Goal: Transaction & Acquisition: Obtain resource

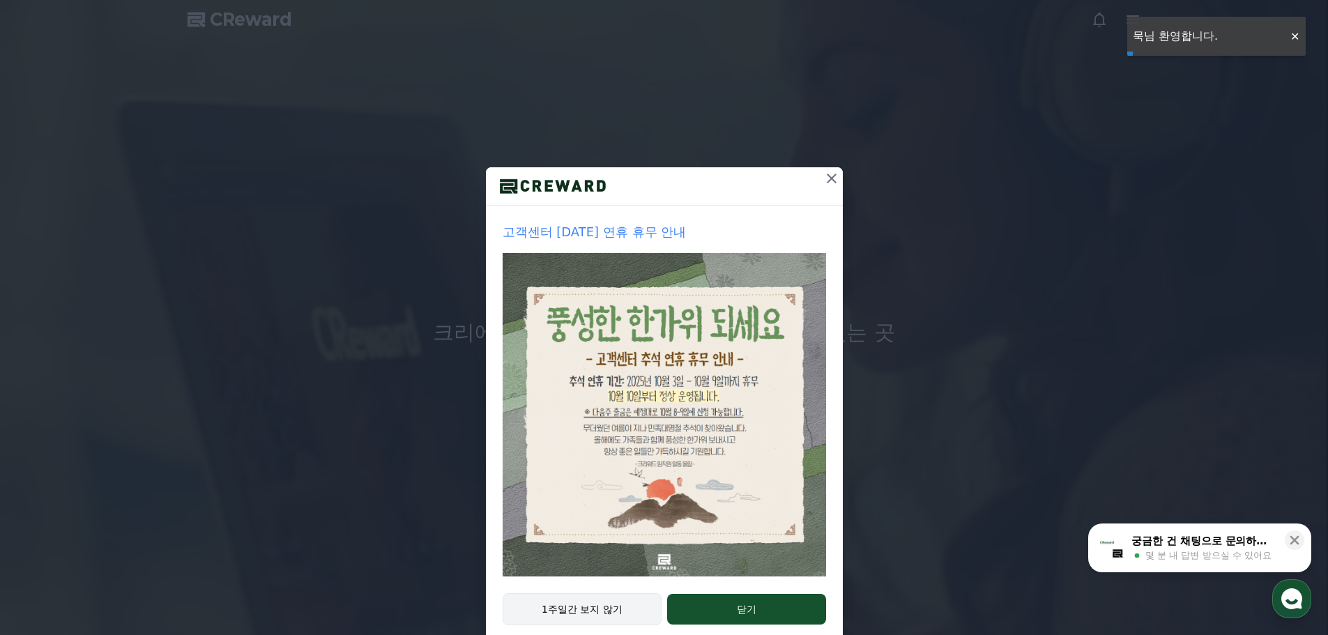
click at [597, 608] on button "1주일간 보지 않기" at bounding box center [582, 609] width 160 height 32
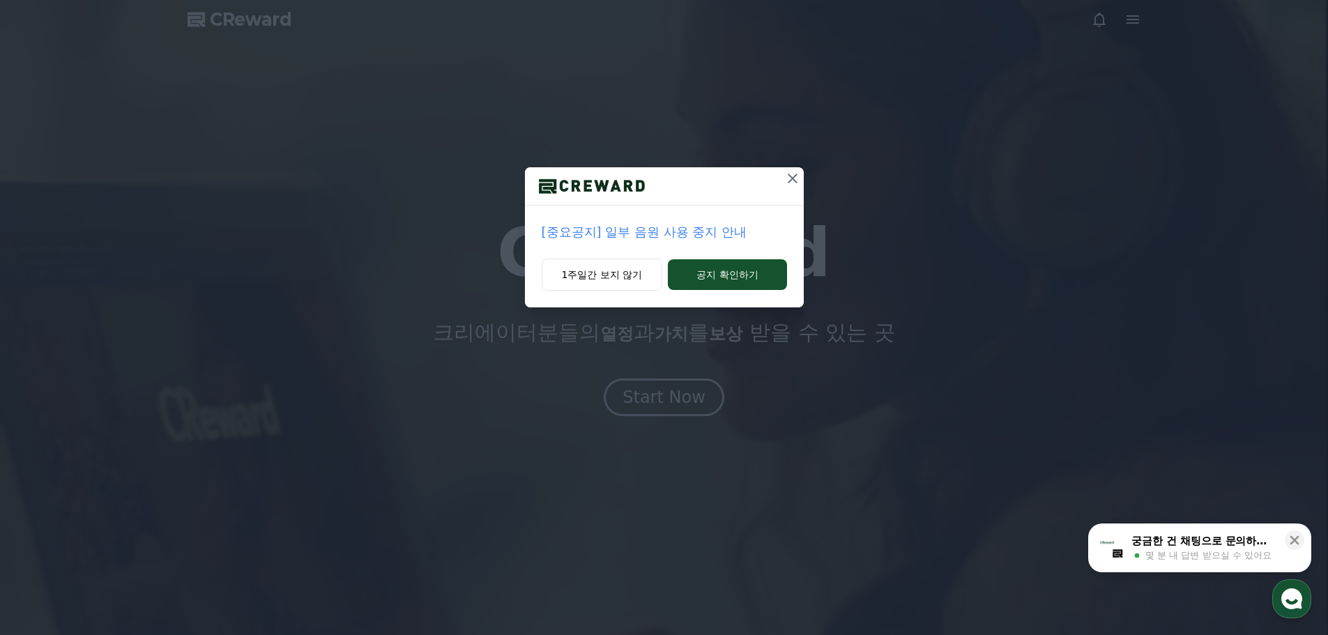
click at [647, 229] on p "[중요공지] 일부 음원 사용 중지 안내" at bounding box center [663, 232] width 245 height 20
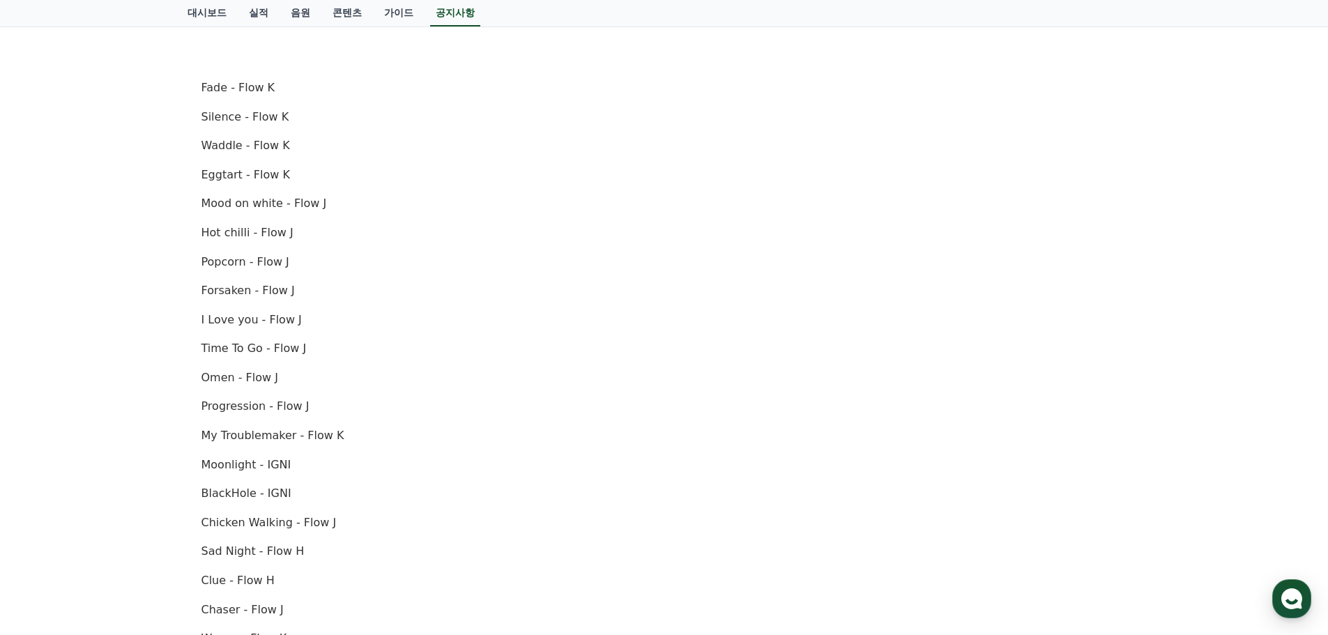
scroll to position [488, 0]
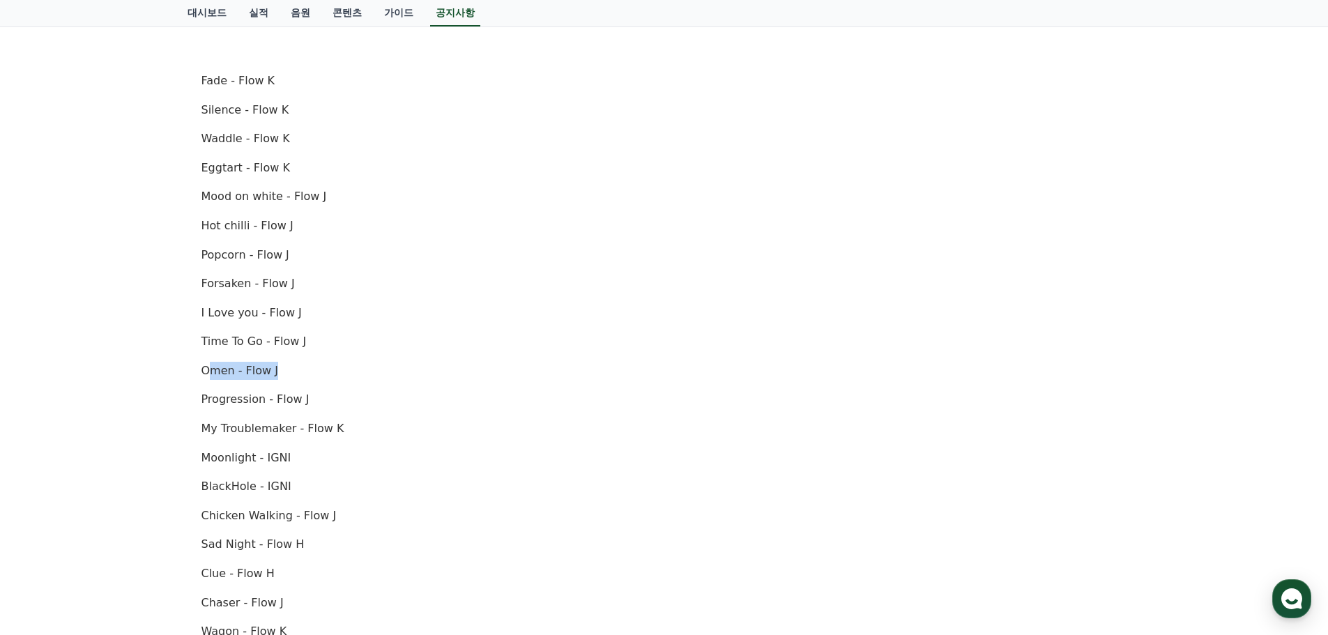
drag, startPoint x: 206, startPoint y: 367, endPoint x: 364, endPoint y: 367, distance: 157.5
click at [364, 367] on p "Omen - Flow J" at bounding box center [663, 371] width 925 height 18
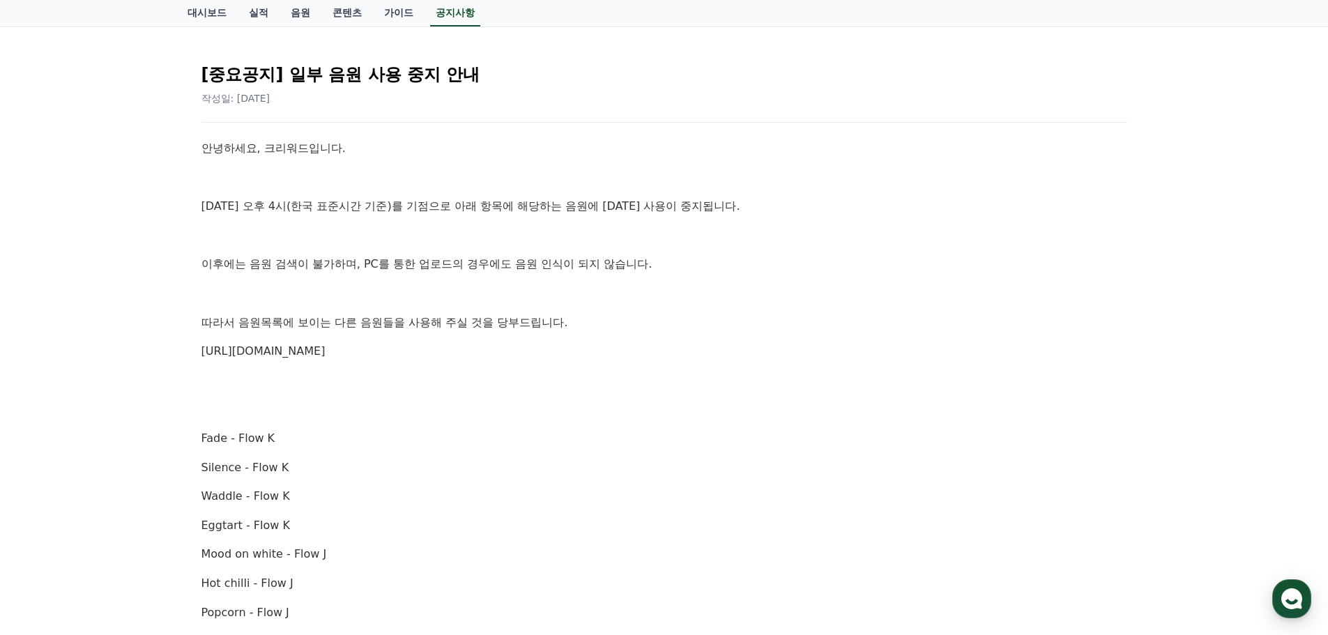
scroll to position [0, 0]
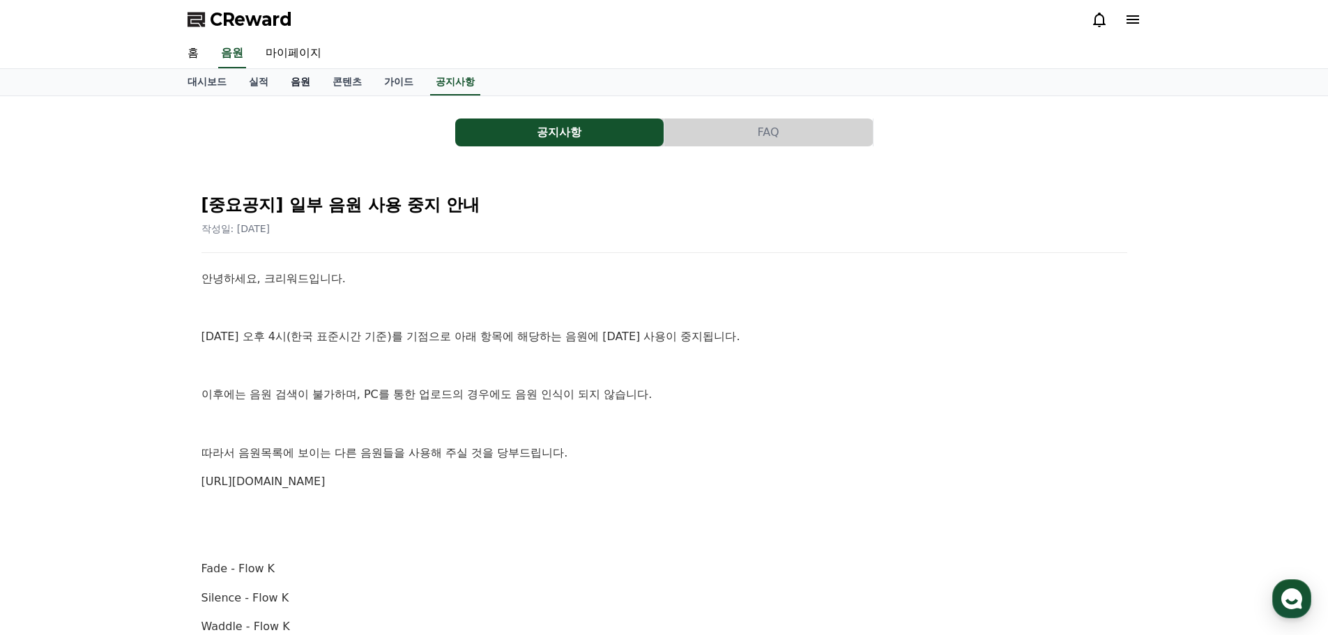
click at [290, 79] on link "음원" at bounding box center [300, 82] width 42 height 26
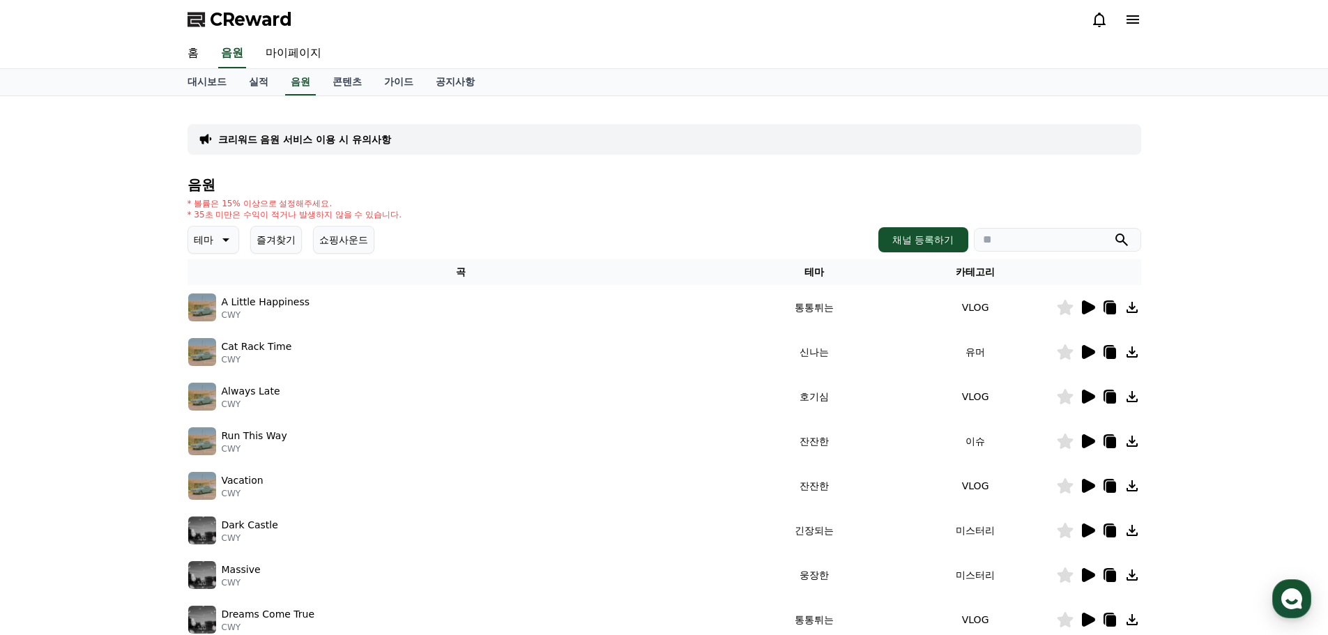
click at [1098, 20] on icon at bounding box center [1099, 19] width 17 height 17
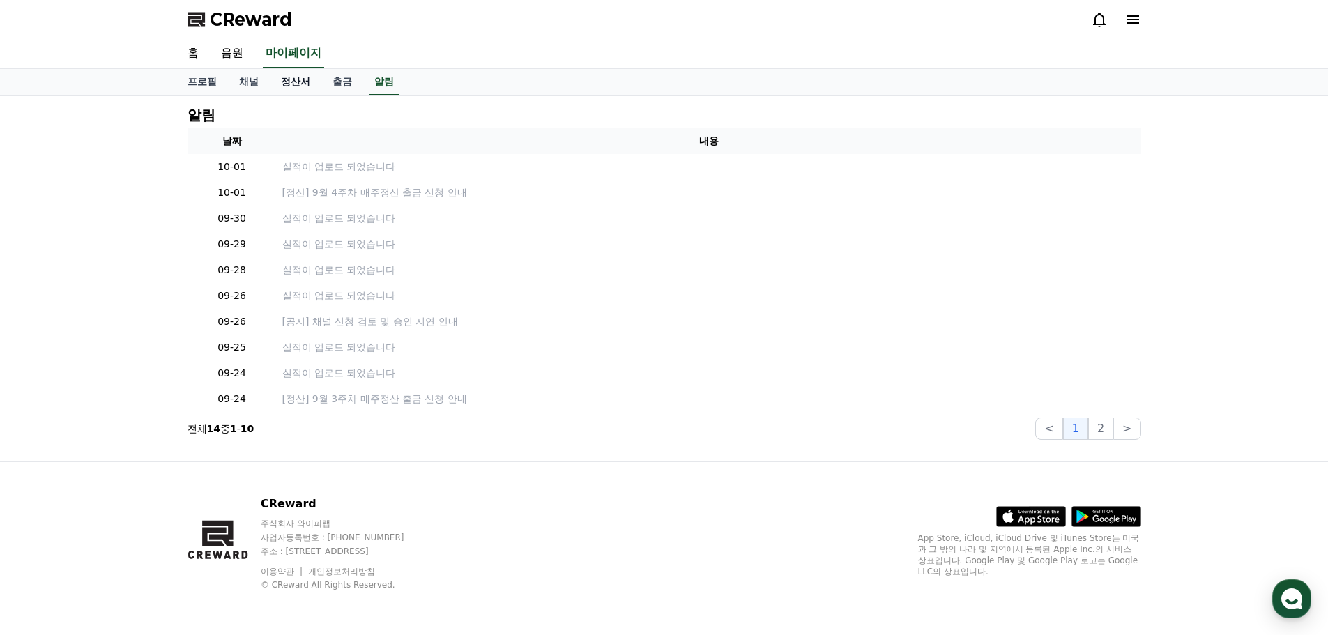
click at [299, 86] on link "정산서" at bounding box center [296, 82] width 52 height 26
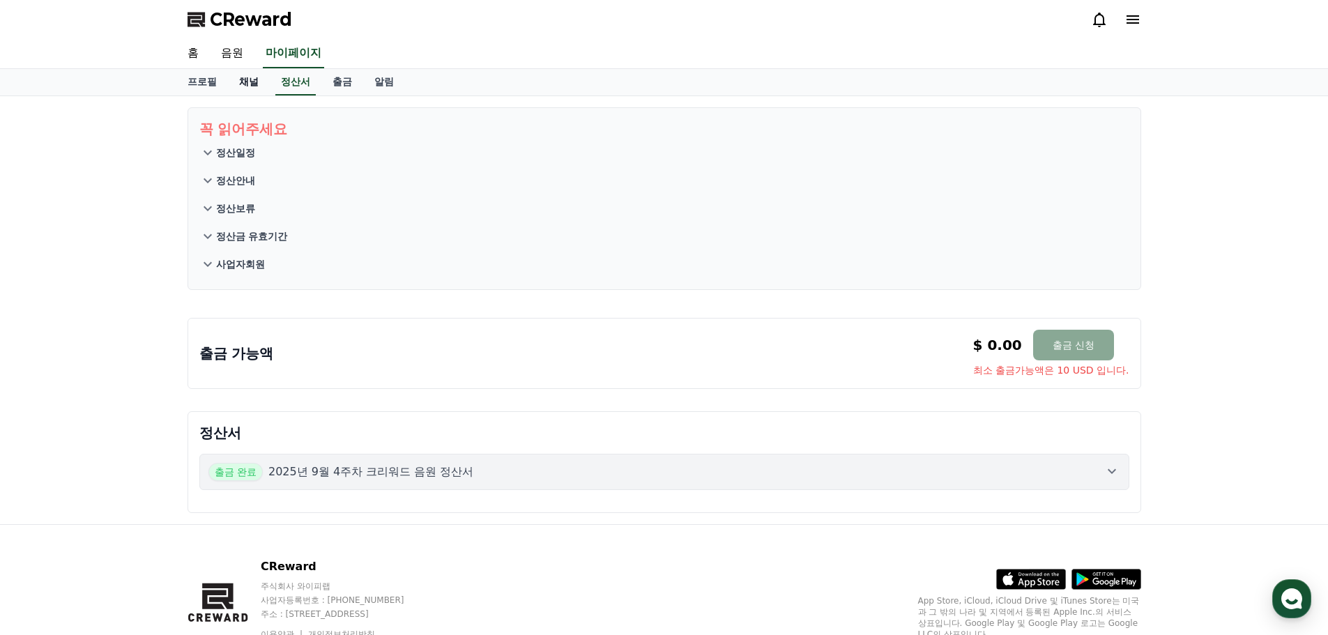
click at [261, 84] on link "채널" at bounding box center [249, 82] width 42 height 26
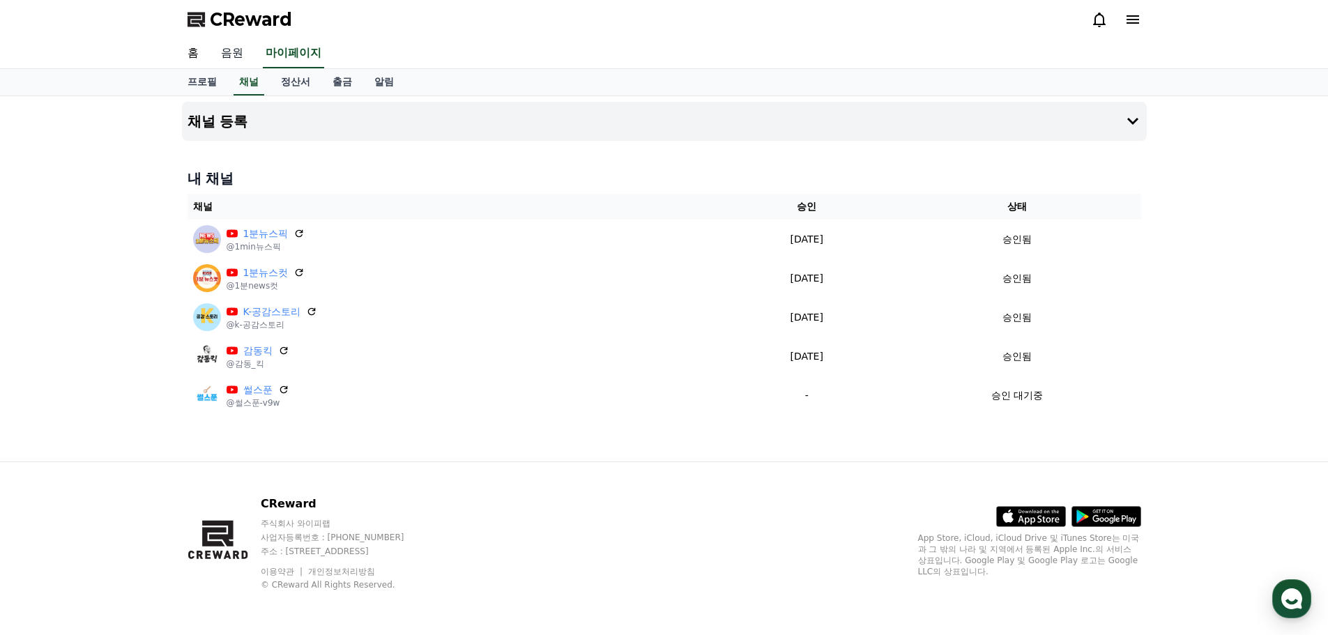
click at [246, 56] on link "음원" at bounding box center [232, 53] width 45 height 29
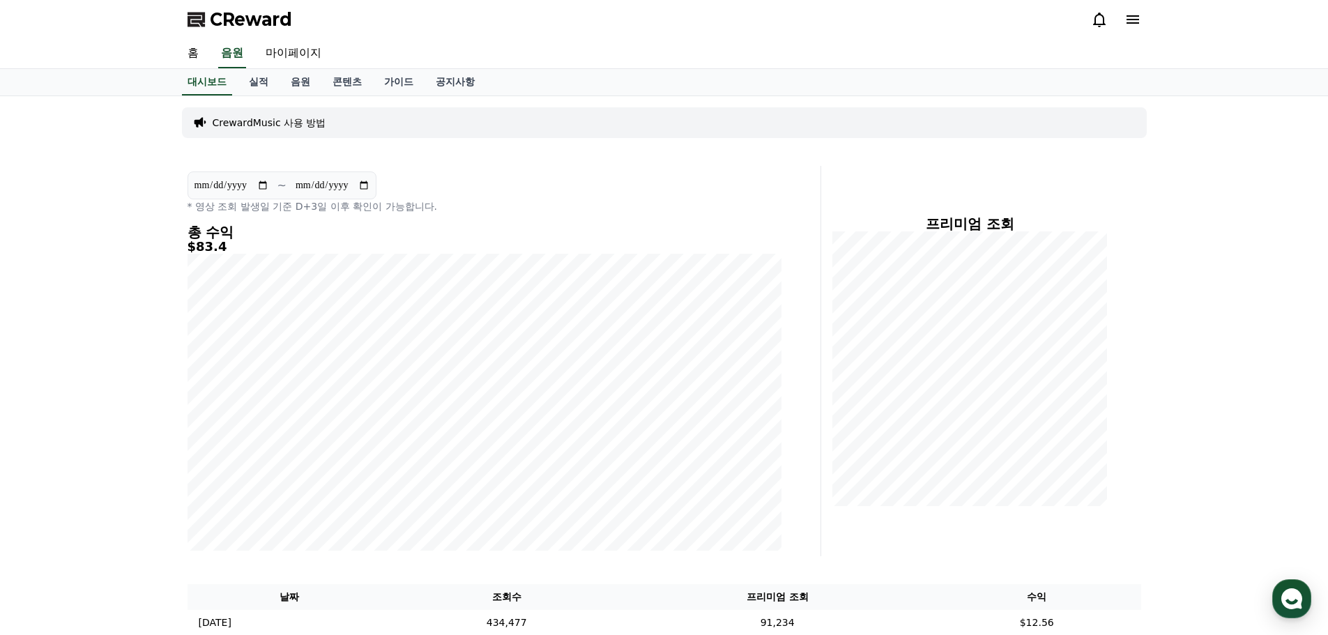
click at [286, 123] on p "CrewardMusic 사용 방법" at bounding box center [270, 123] width 114 height 14
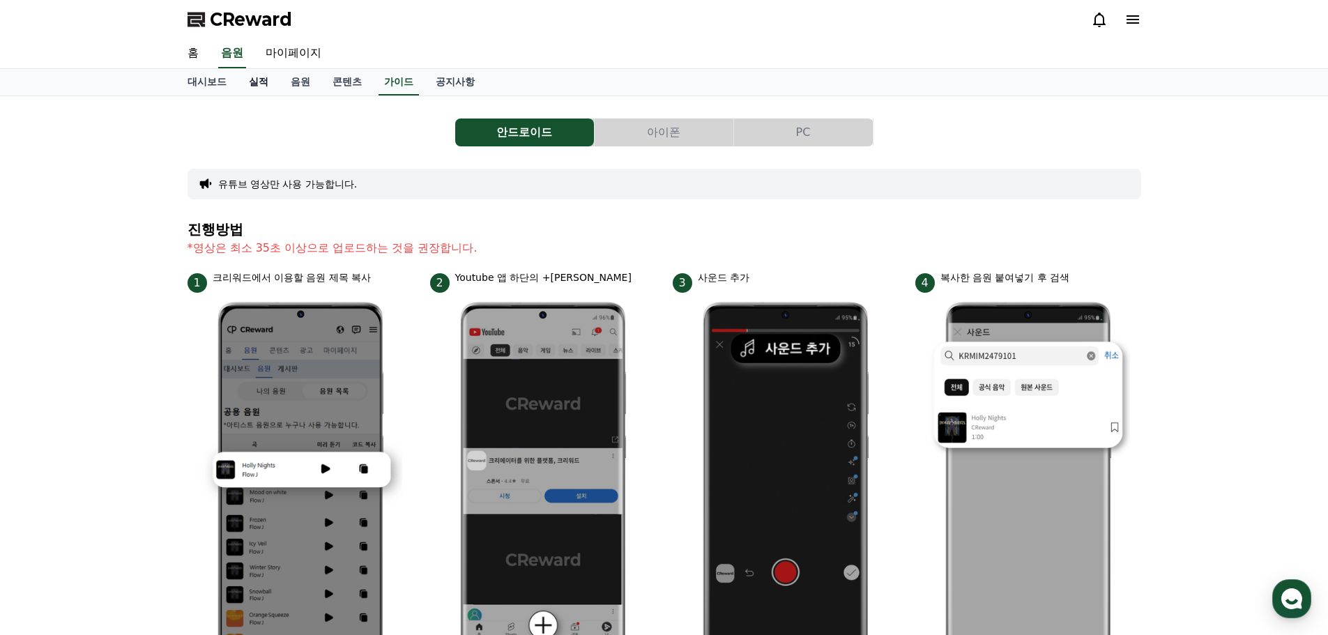
click at [270, 84] on link "실적" at bounding box center [259, 82] width 42 height 26
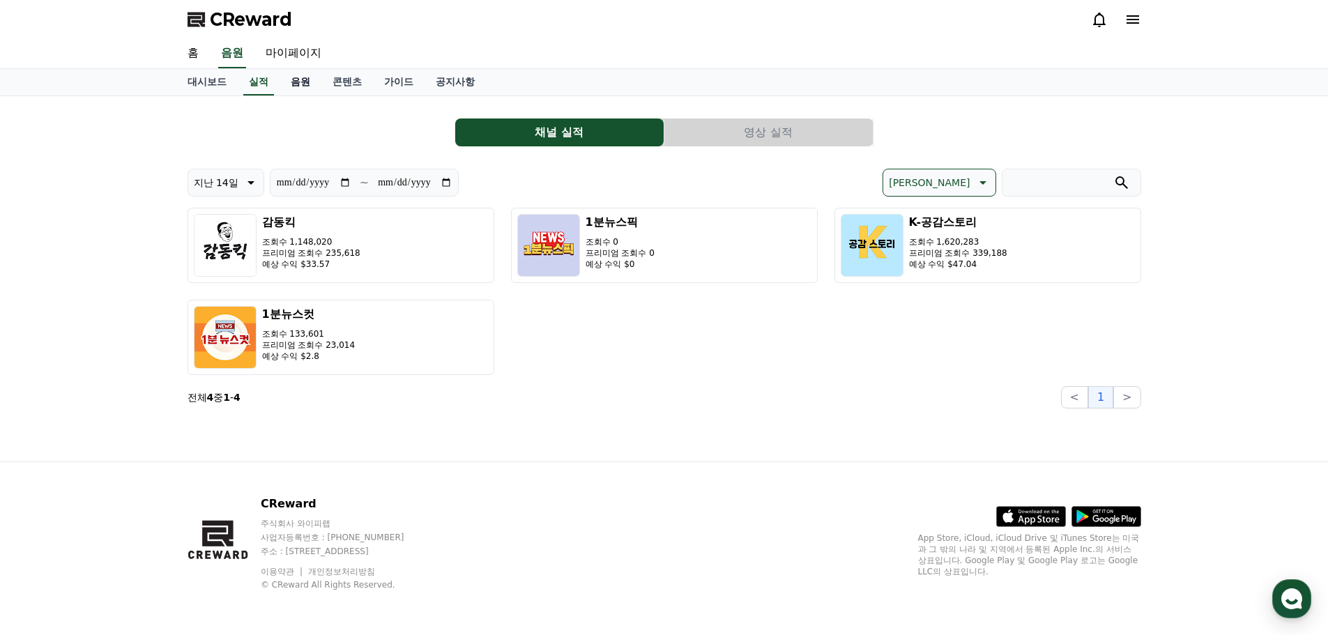
click at [301, 84] on link "음원" at bounding box center [300, 82] width 42 height 26
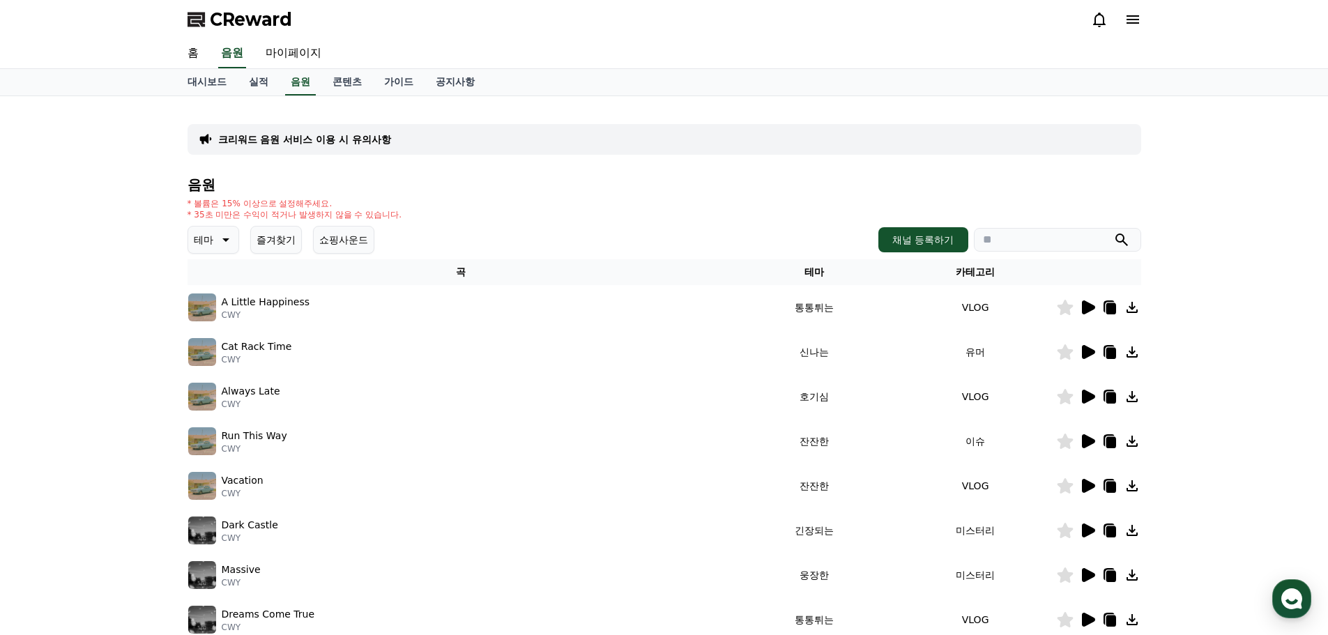
click at [284, 236] on button "즐겨찾기" at bounding box center [276, 240] width 52 height 28
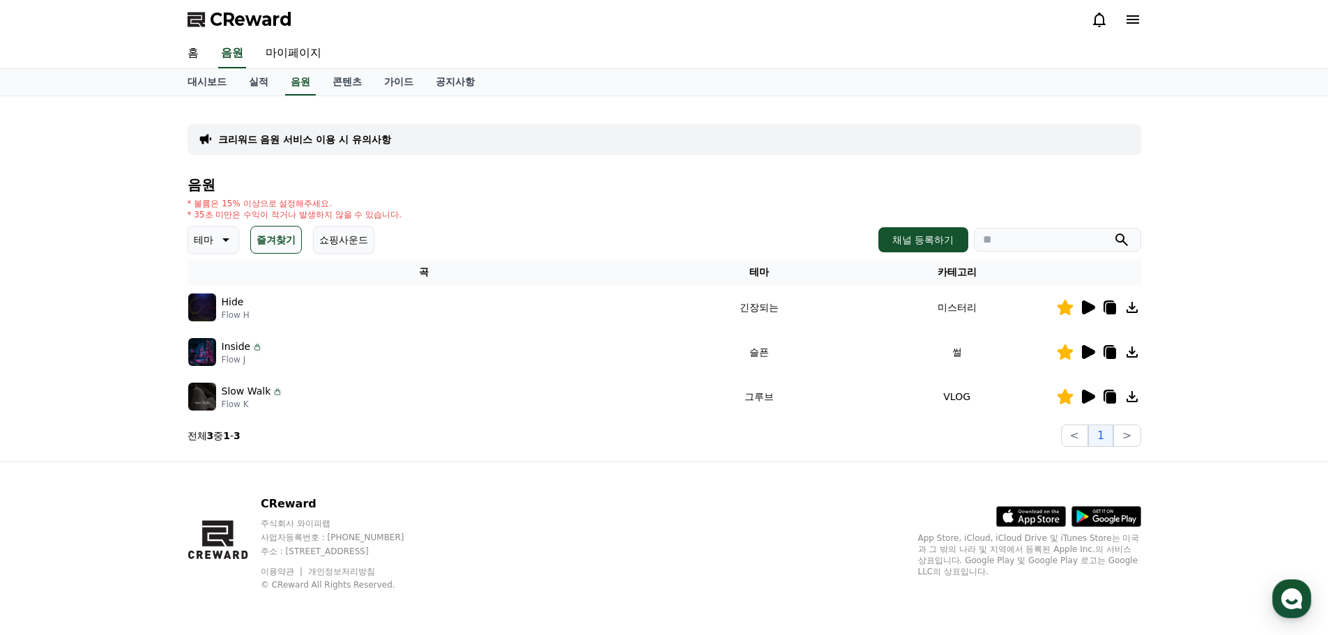
click at [1082, 307] on icon at bounding box center [1088, 307] width 13 height 14
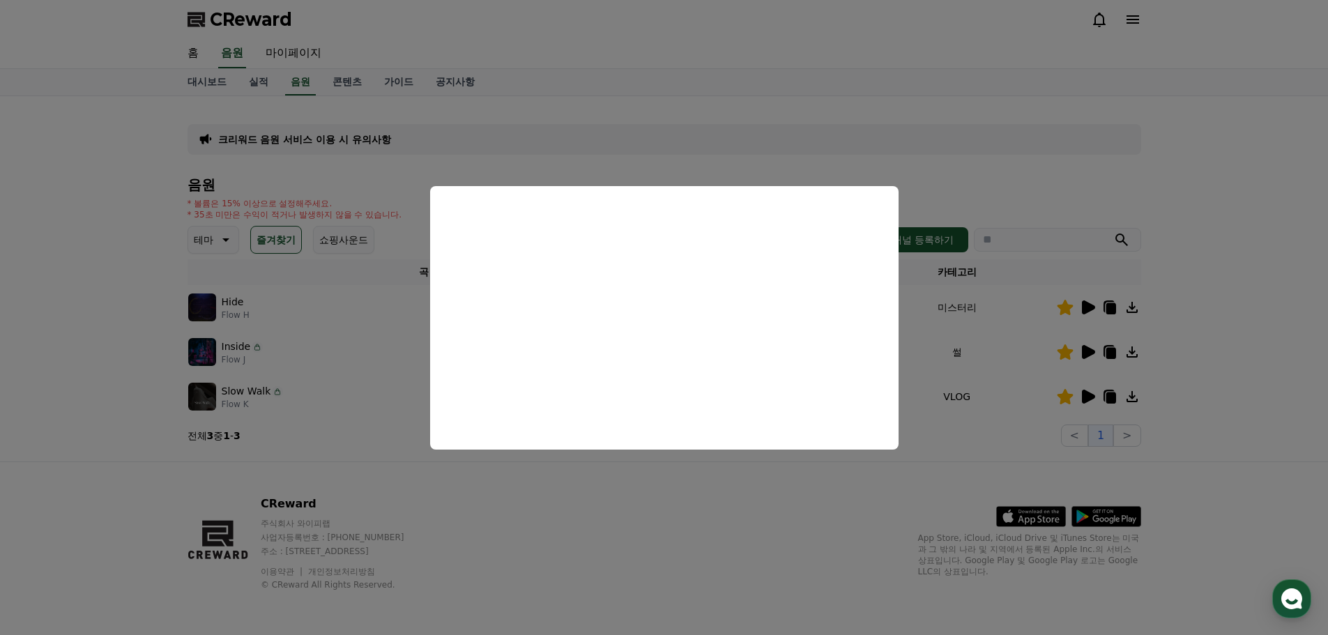
click at [840, 499] on button "close modal" at bounding box center [664, 317] width 1328 height 635
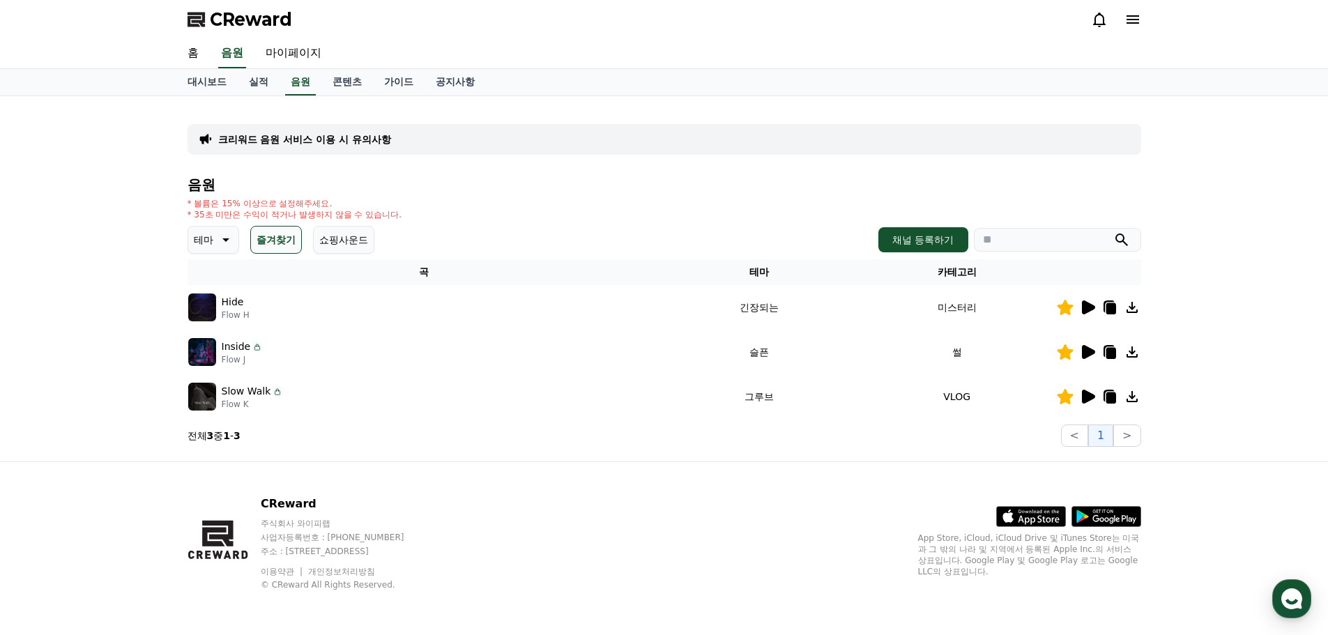
click at [1093, 396] on icon at bounding box center [1088, 397] width 13 height 14
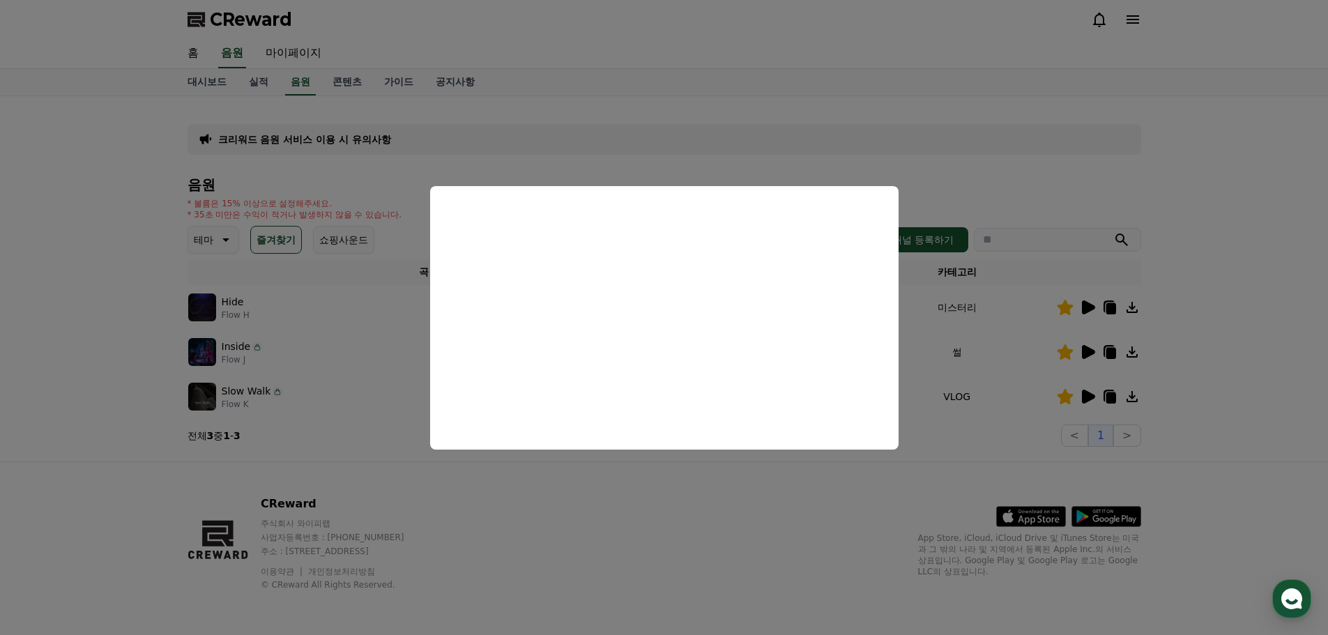
drag, startPoint x: 783, startPoint y: 514, endPoint x: 793, endPoint y: 512, distance: 10.7
click at [783, 514] on button "close modal" at bounding box center [664, 317] width 1328 height 635
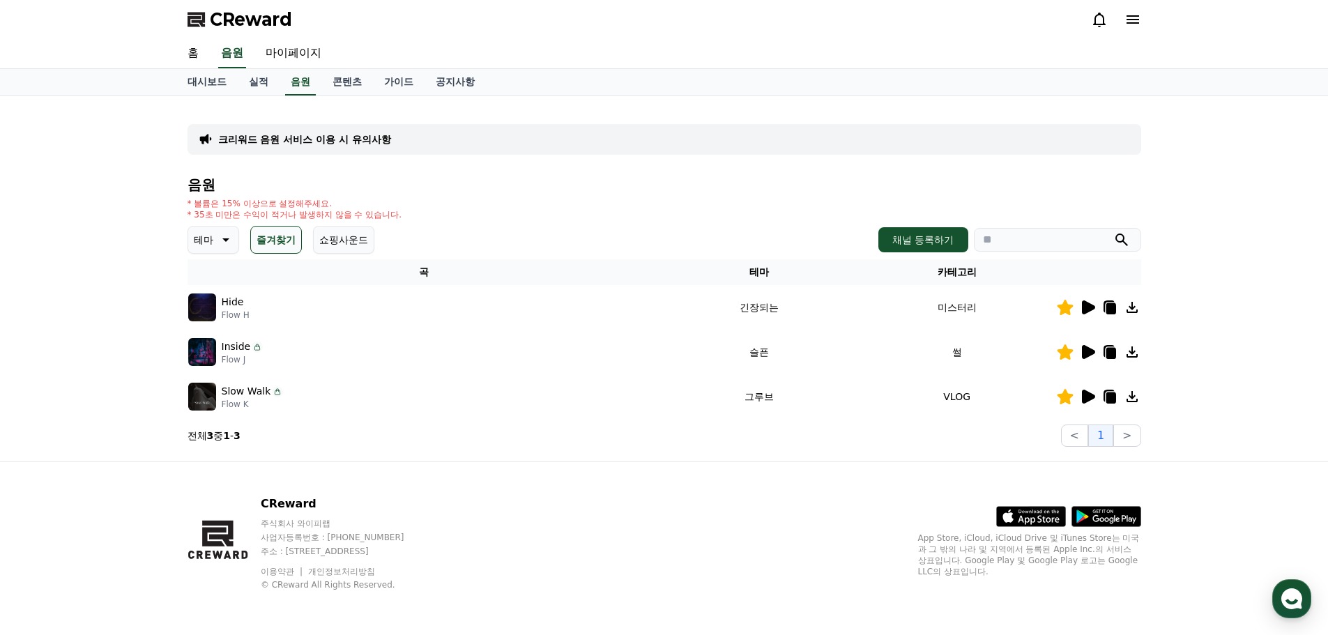
click at [1079, 350] on icon at bounding box center [1087, 352] width 17 height 17
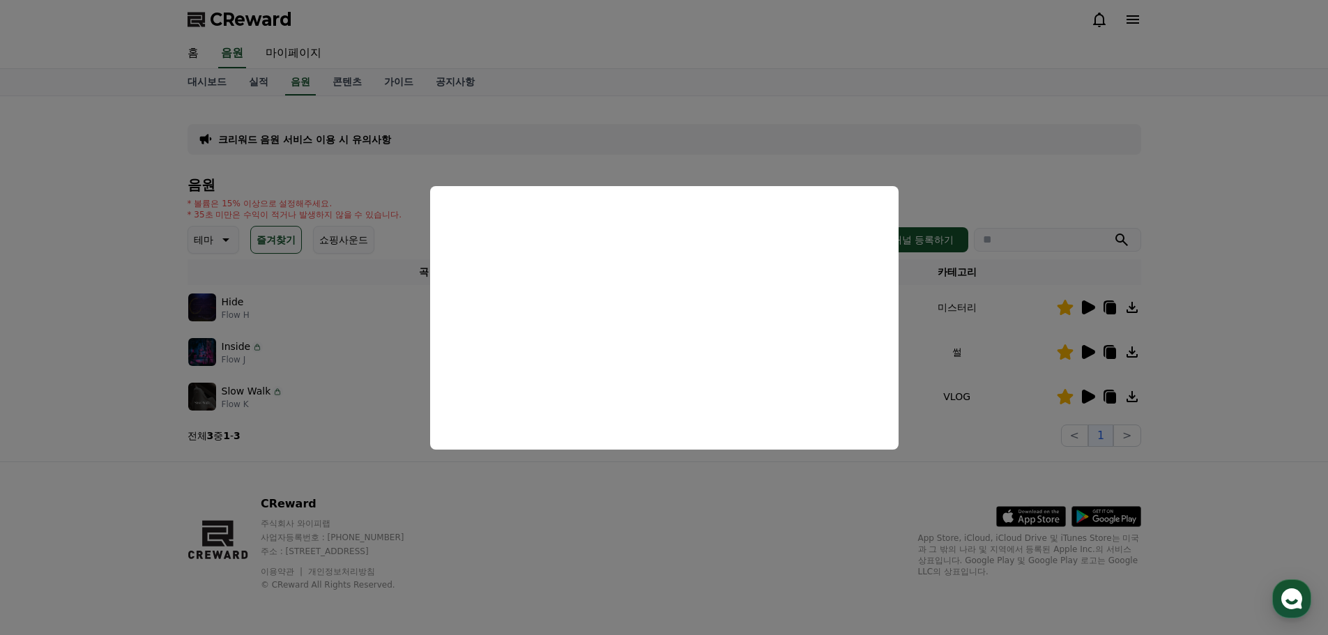
click at [665, 528] on button "close modal" at bounding box center [664, 317] width 1328 height 635
